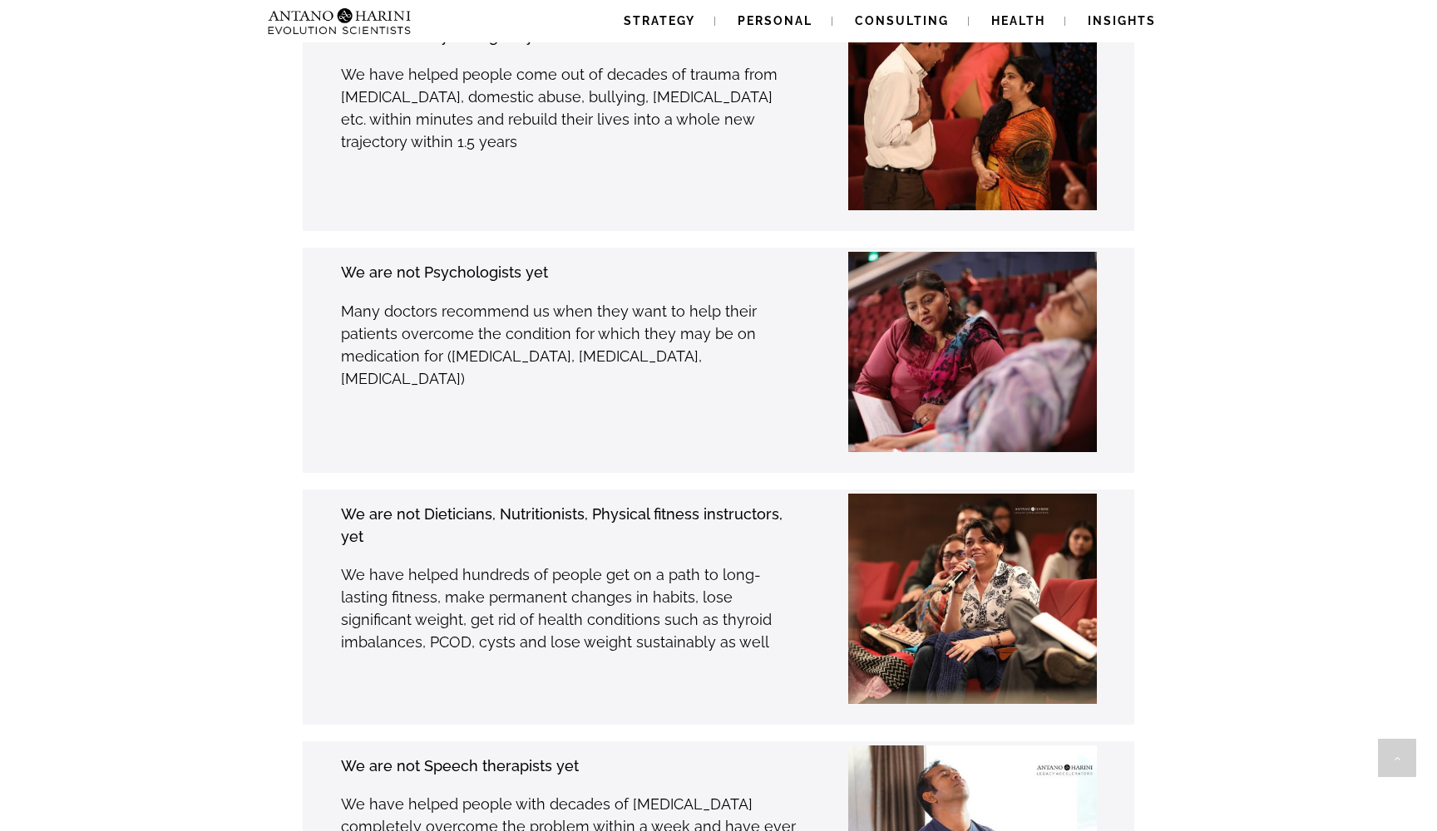
scroll to position [2832, 0]
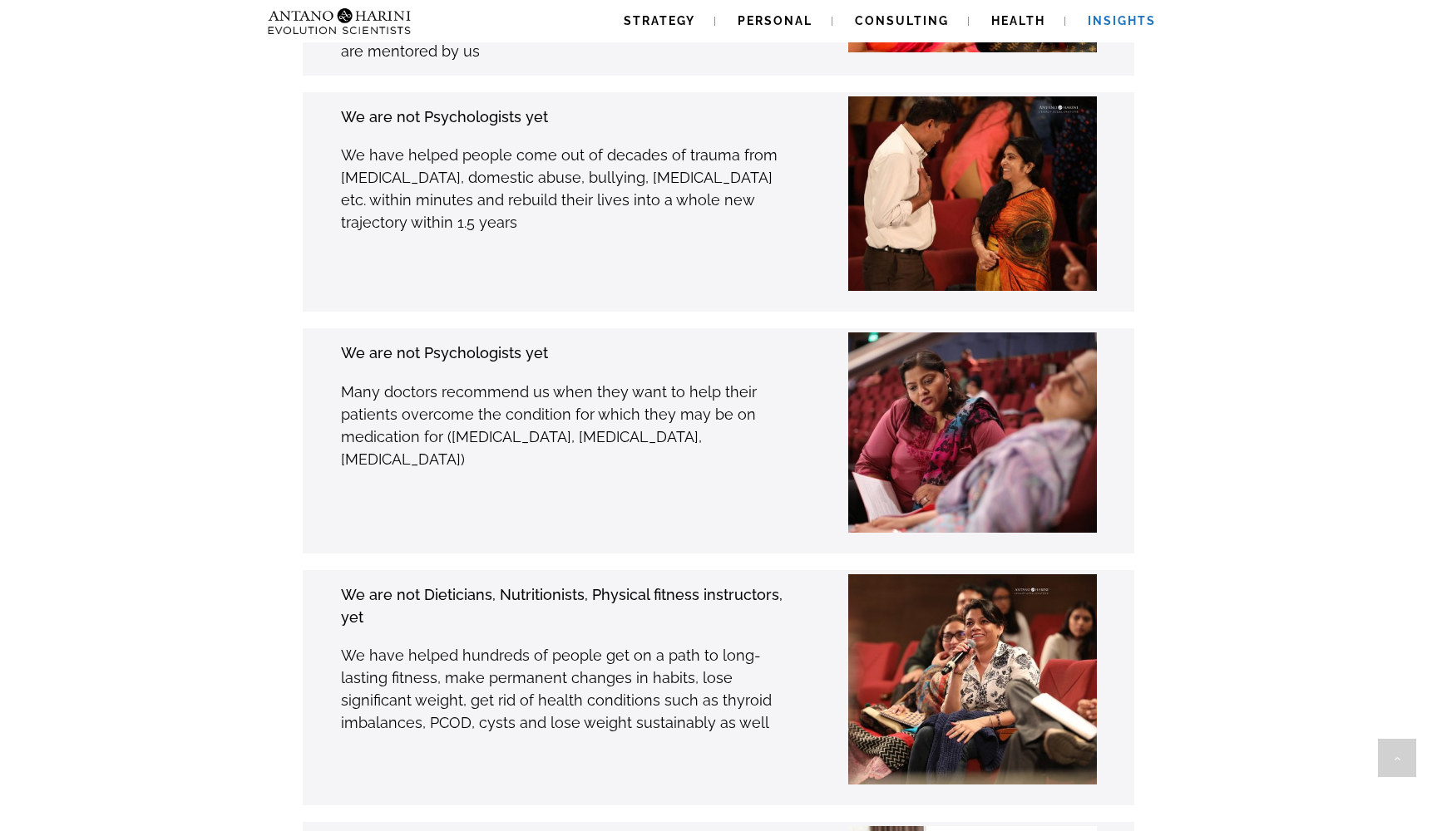
click at [1134, 23] on span "Insights" at bounding box center [1122, 20] width 68 height 13
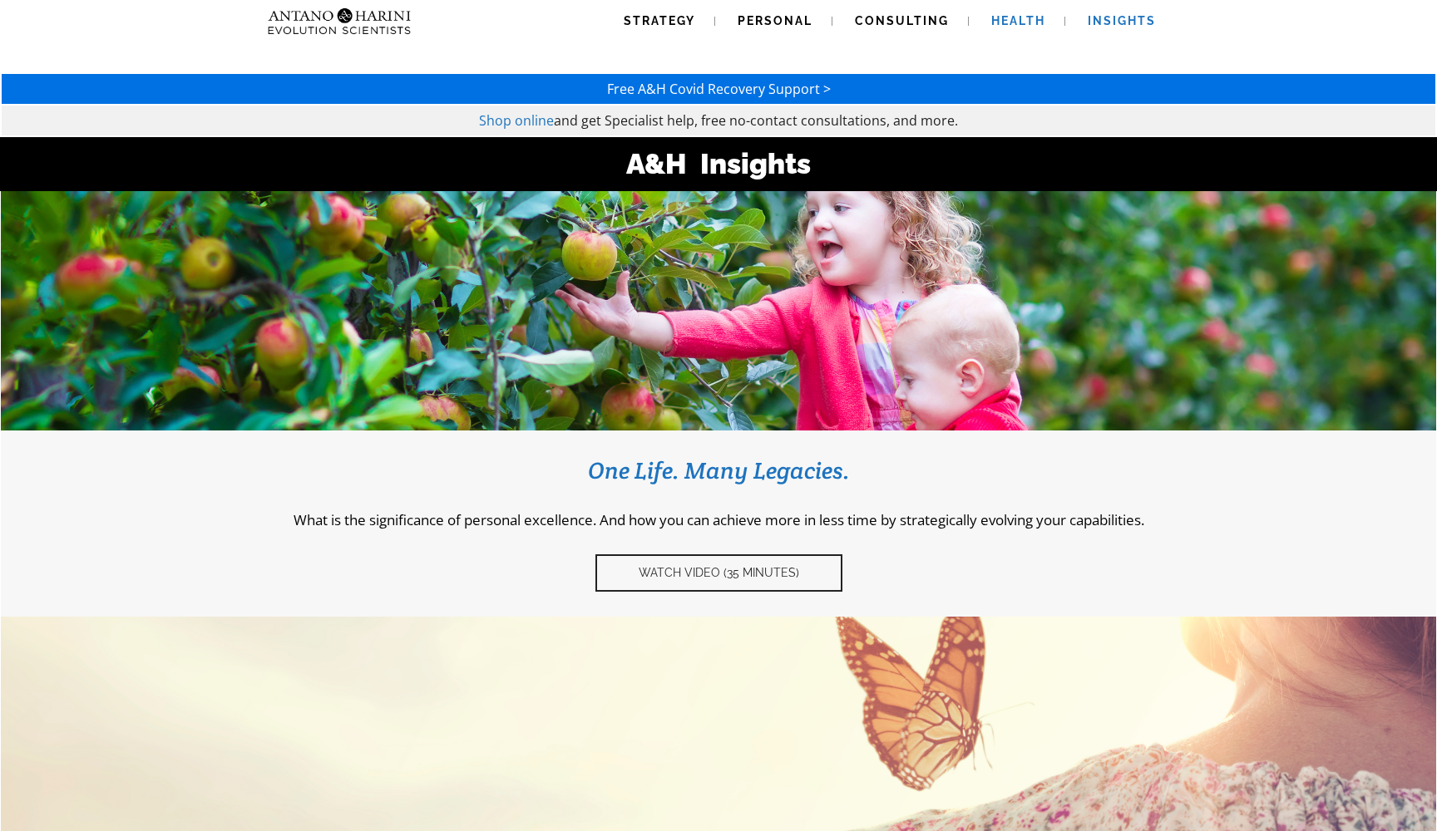
click at [1042, 22] on span "Health" at bounding box center [1018, 20] width 54 height 13
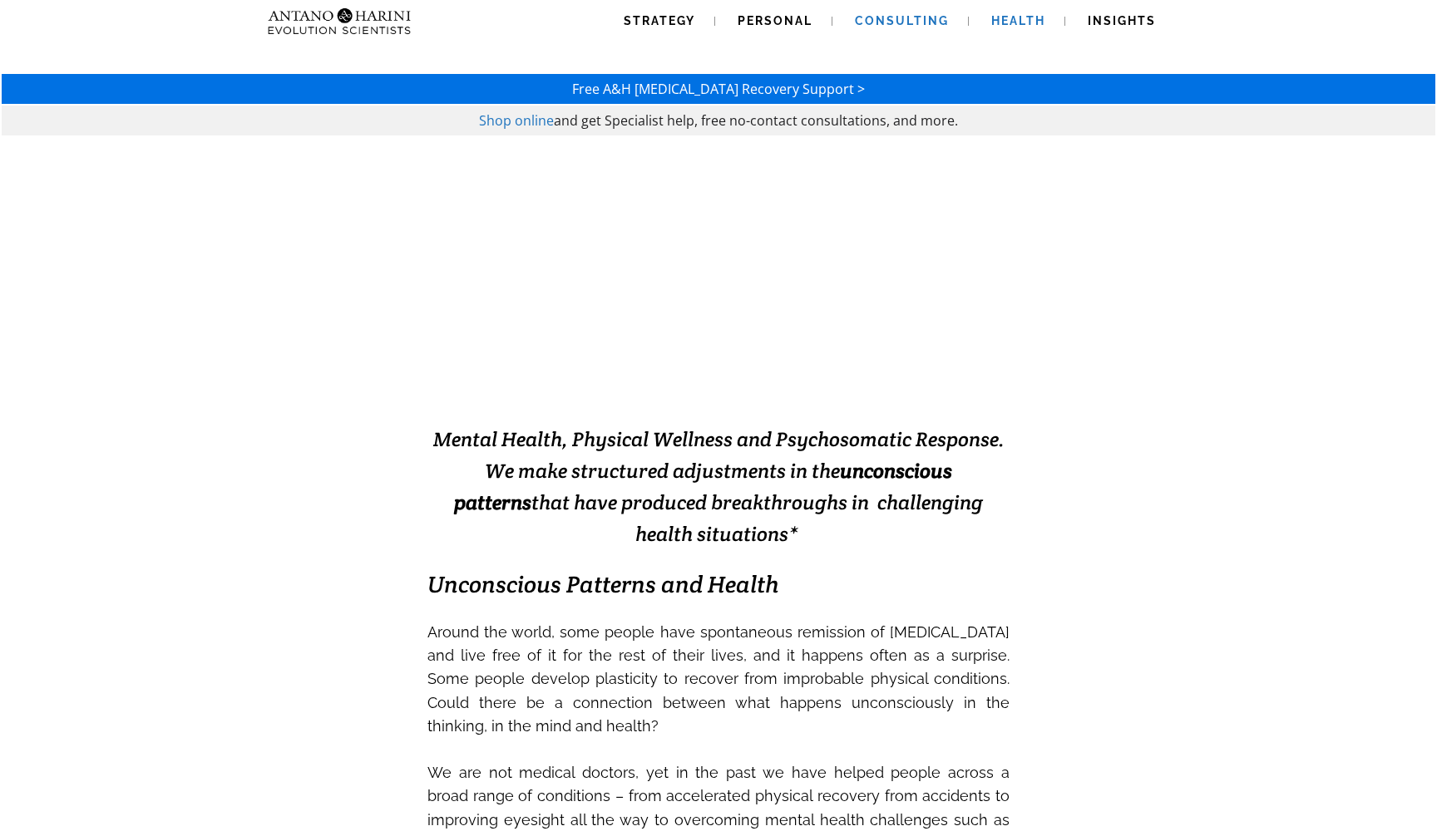
click at [884, 22] on span "Consulting" at bounding box center [902, 20] width 94 height 13
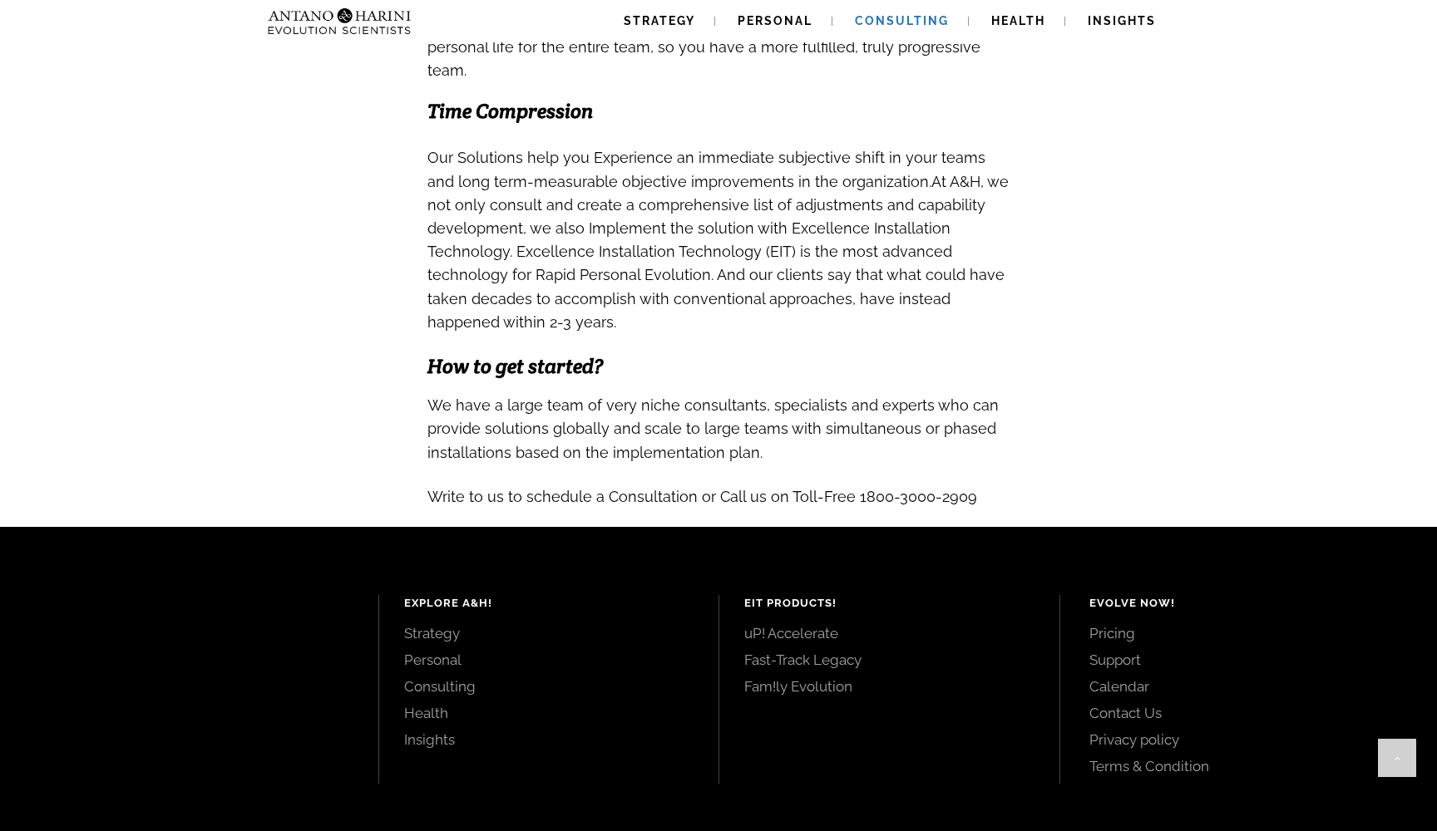
scroll to position [1551, 0]
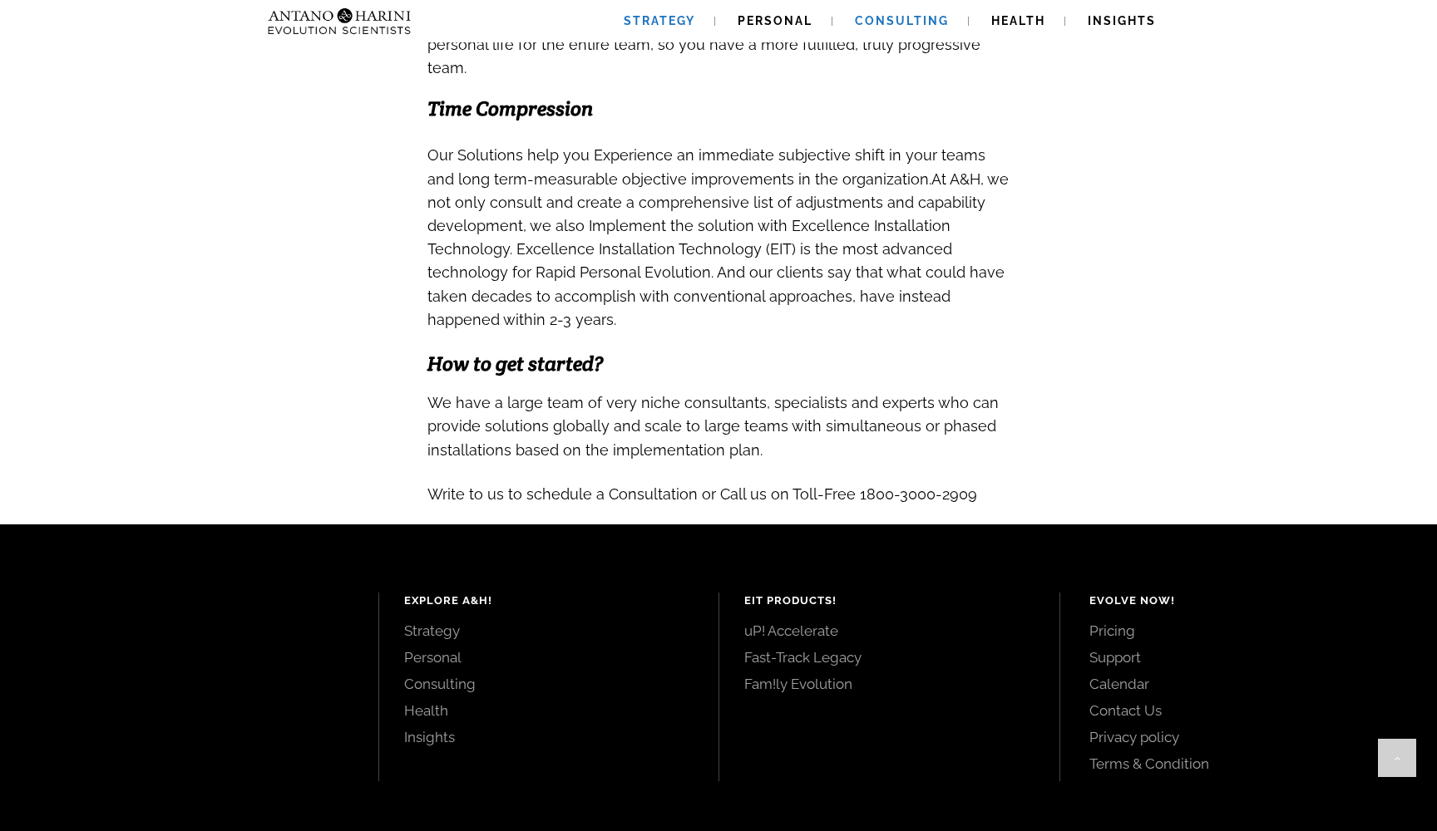
click at [666, 19] on span "Strategy" at bounding box center [660, 20] width 72 height 13
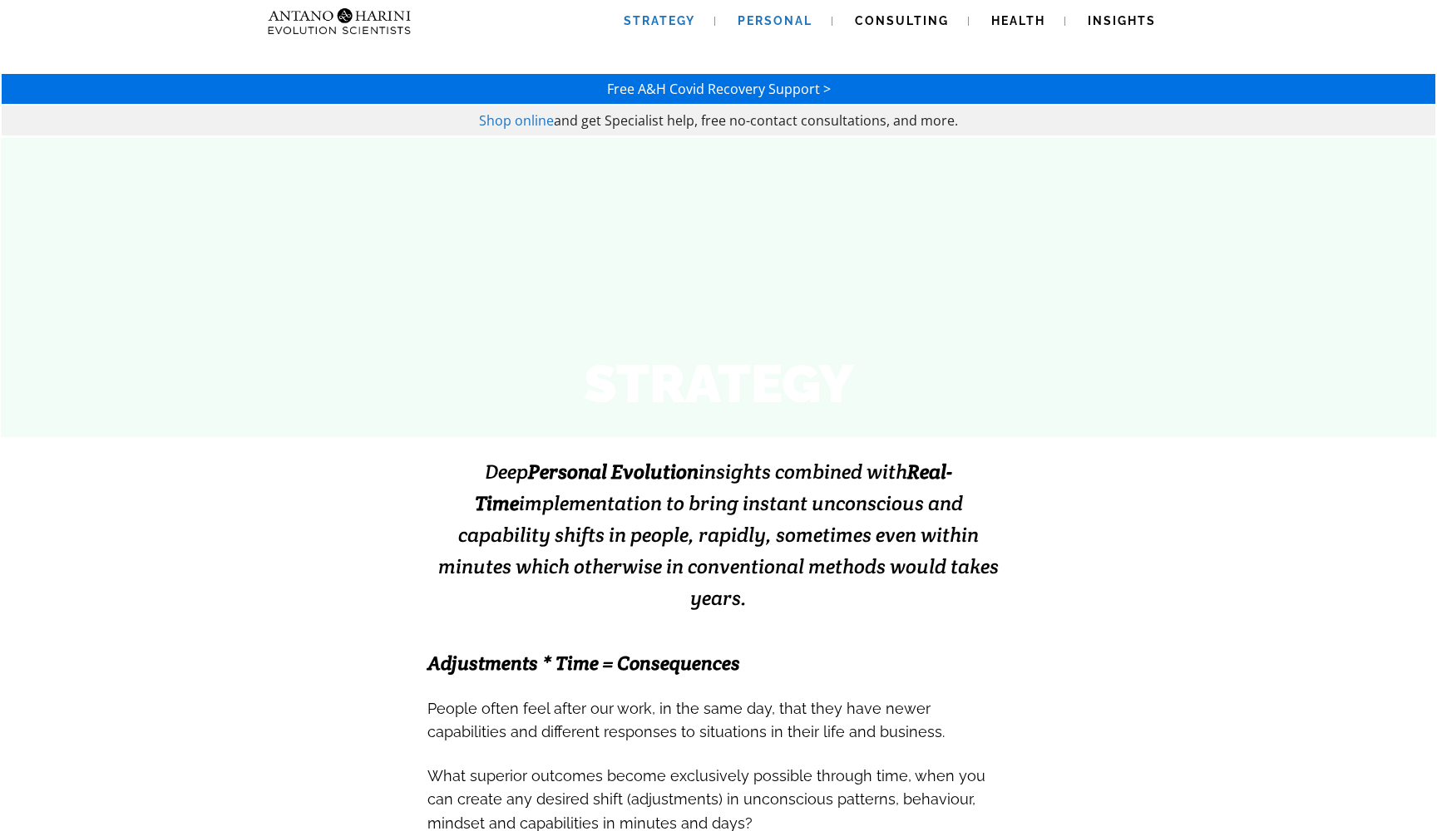
click at [767, 22] on span "Personal" at bounding box center [774, 20] width 75 height 13
